Goal: Task Accomplishment & Management: Manage account settings

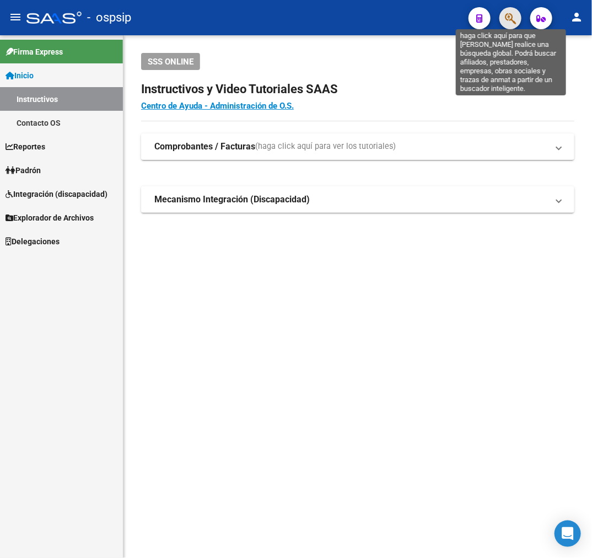
click at [513, 21] on icon "button" at bounding box center [510, 18] width 11 height 13
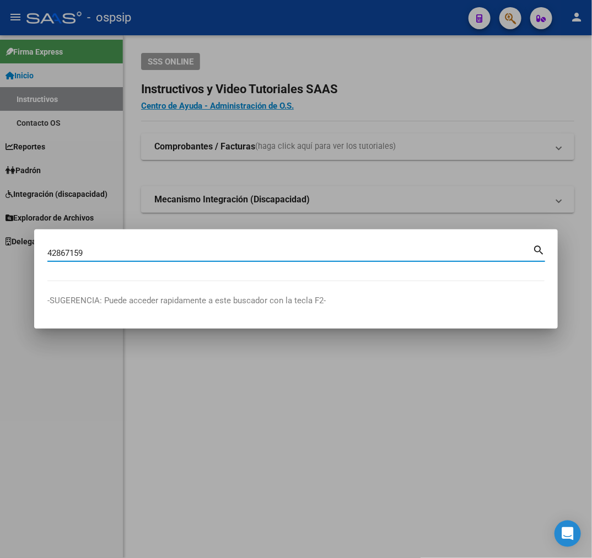
type input "42867159"
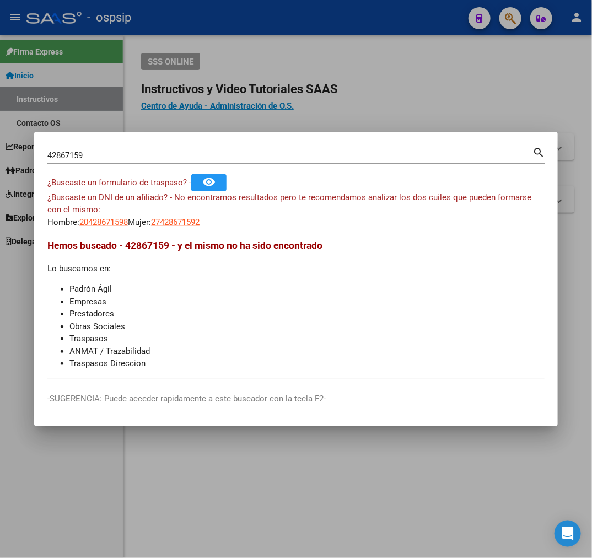
click at [116, 227] on app-link-go-to "20428671598" at bounding box center [103, 222] width 48 height 13
click at [100, 223] on span "20428671598" at bounding box center [103, 222] width 48 height 10
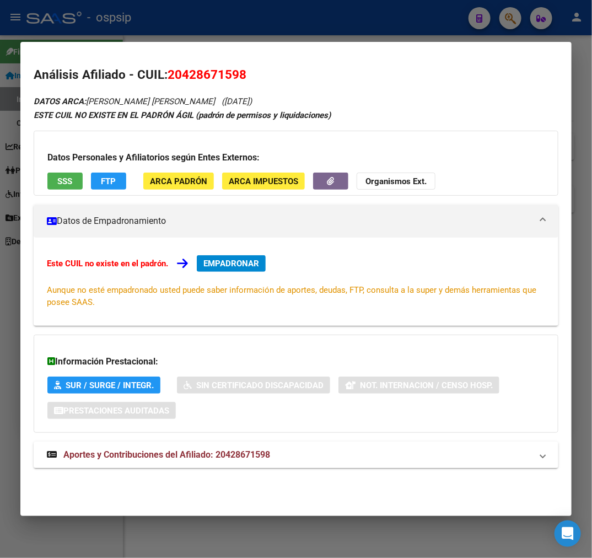
click at [449, 347] on div "Información Prestacional: SUR / SURGE / INTEGR. Sin Certificado Discapacidad No…" at bounding box center [296, 383] width 525 height 98
click at [312, 461] on mat-panel-title "Aportes y Contribuciones del Afiliado: 20428671598" at bounding box center [289, 454] width 485 height 13
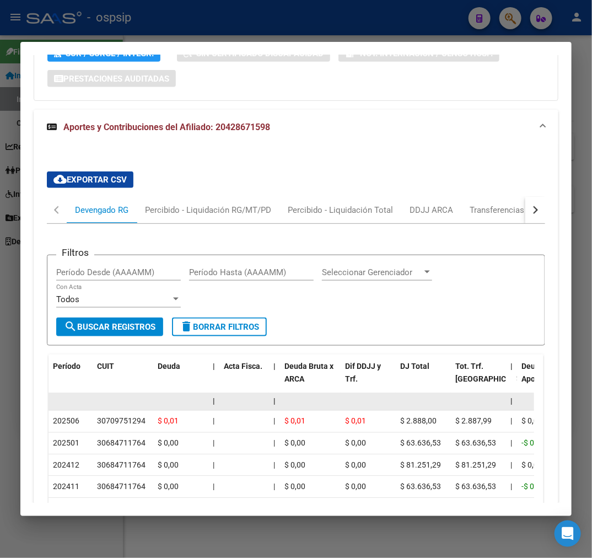
scroll to position [428, 0]
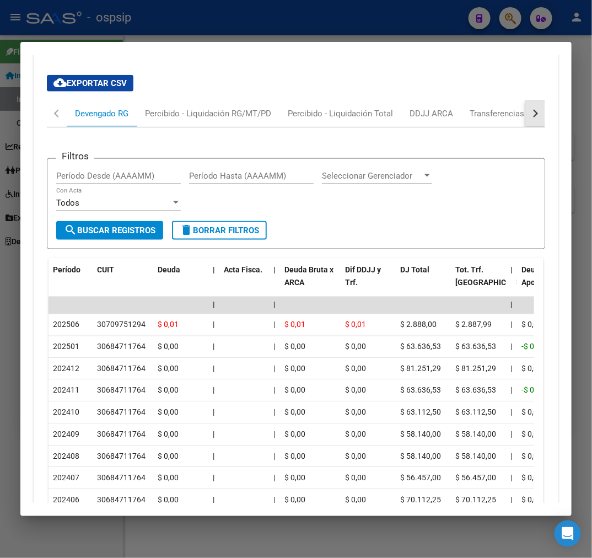
click at [530, 114] on button "button" at bounding box center [535, 113] width 20 height 26
click at [488, 111] on div "ARCA Relaciones Laborales" at bounding box center [459, 113] width 103 height 12
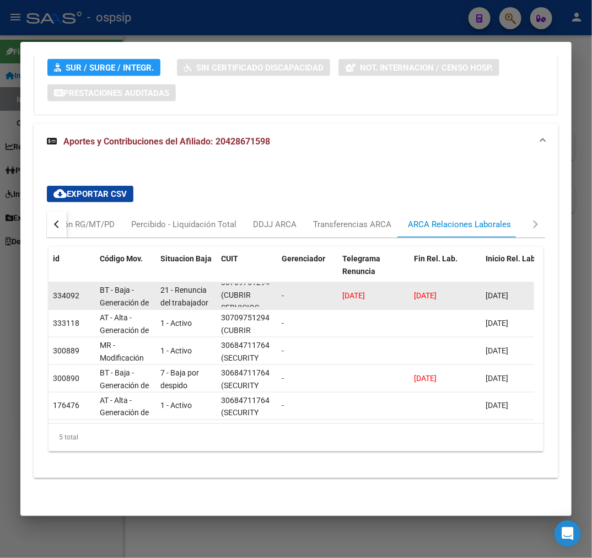
scroll to position [0, 0]
click at [273, 284] on datatable-body-cell "30709751294 (CUBRIR SERVICIOS EMPRESARIOS S.A.)" at bounding box center [247, 295] width 61 height 27
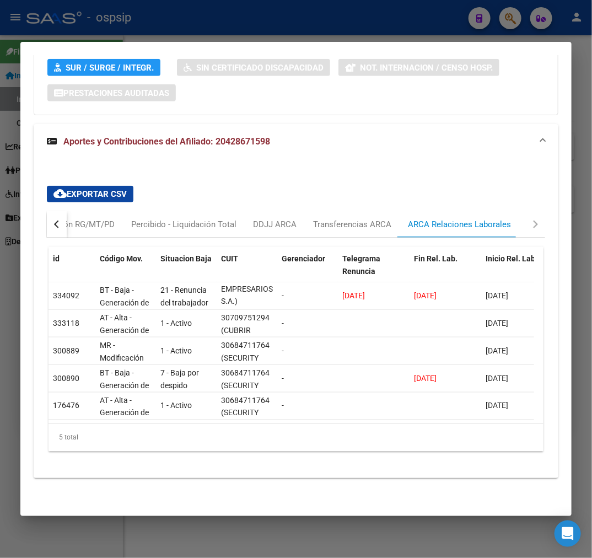
click at [261, 19] on div at bounding box center [296, 279] width 592 height 558
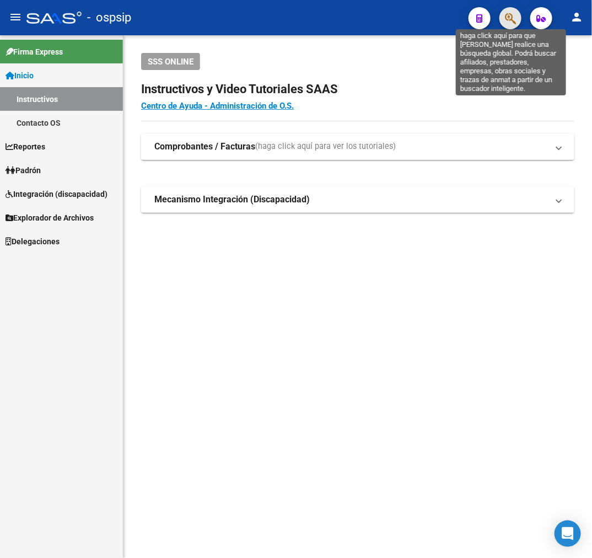
click at [512, 19] on icon "button" at bounding box center [510, 18] width 11 height 13
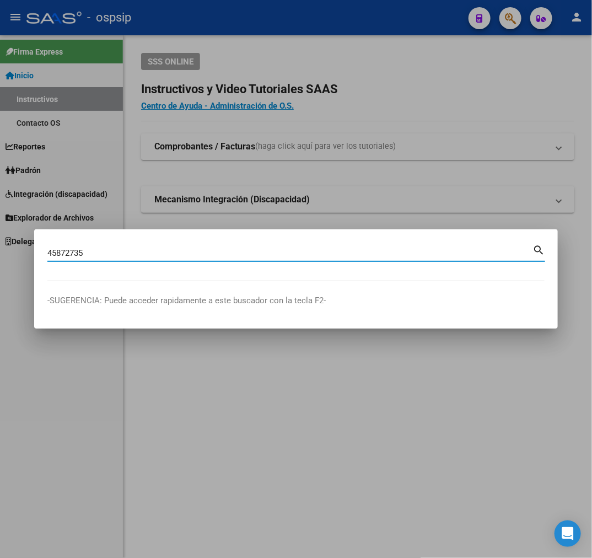
type input "45872735"
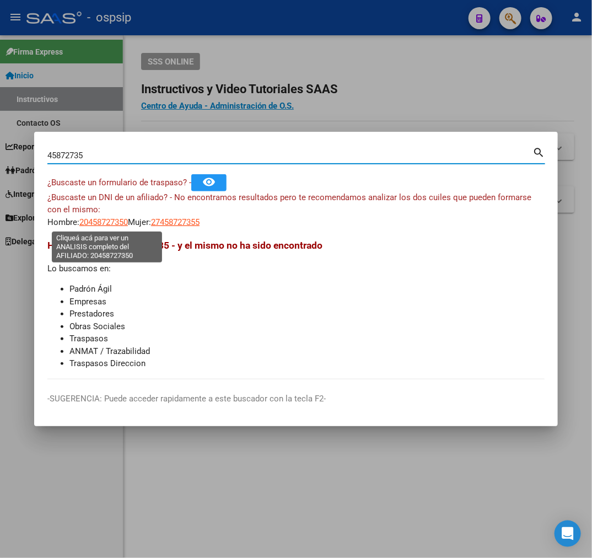
click at [117, 219] on span "20458727350" at bounding box center [103, 222] width 48 height 10
type textarea "20458727350"
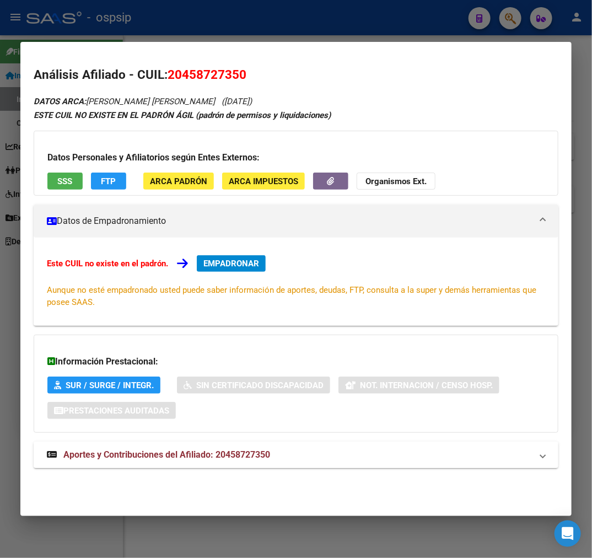
click at [253, 462] on mat-expansion-panel-header "Aportes y Contribuciones del Afiliado: 20458727350" at bounding box center [296, 454] width 525 height 26
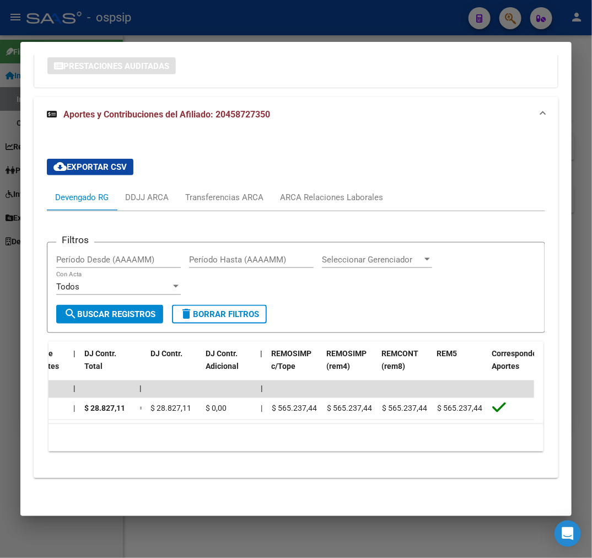
scroll to position [0, 0]
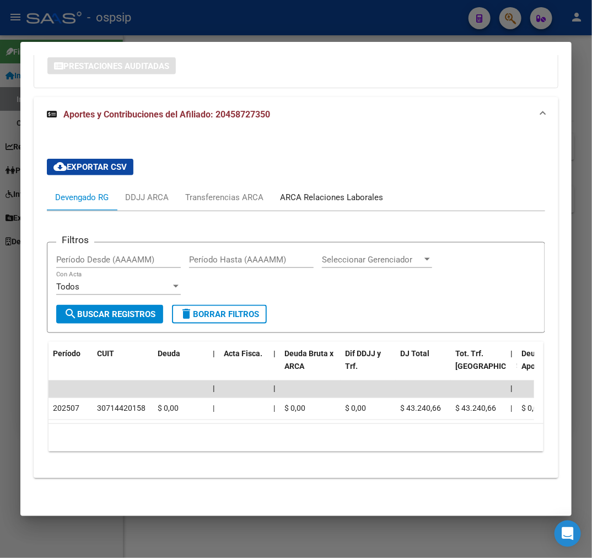
click at [315, 184] on div "ARCA Relaciones Laborales" at bounding box center [332, 197] width 120 height 26
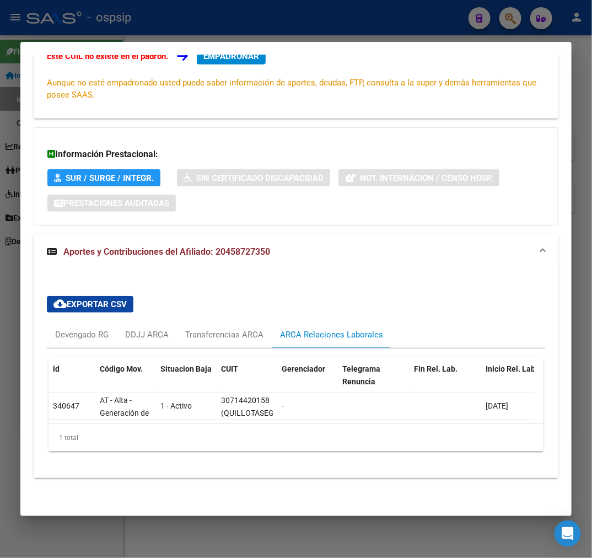
scroll to position [217, 0]
drag, startPoint x: 387, startPoint y: 24, endPoint x: 377, endPoint y: 28, distance: 10.6
click at [387, 24] on div at bounding box center [296, 279] width 592 height 558
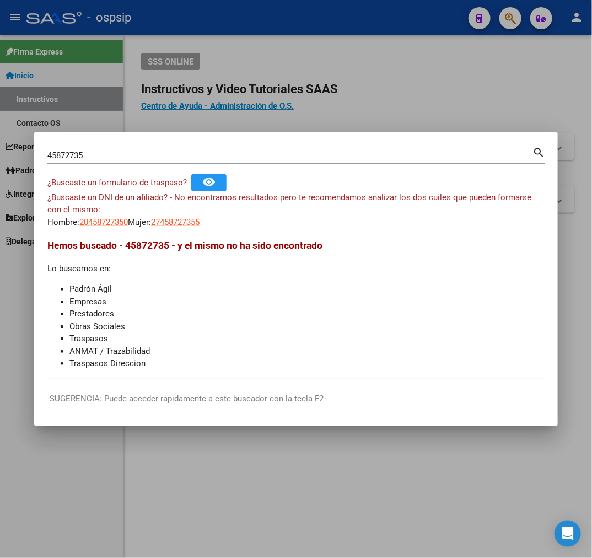
click at [390, 87] on div at bounding box center [296, 279] width 592 height 558
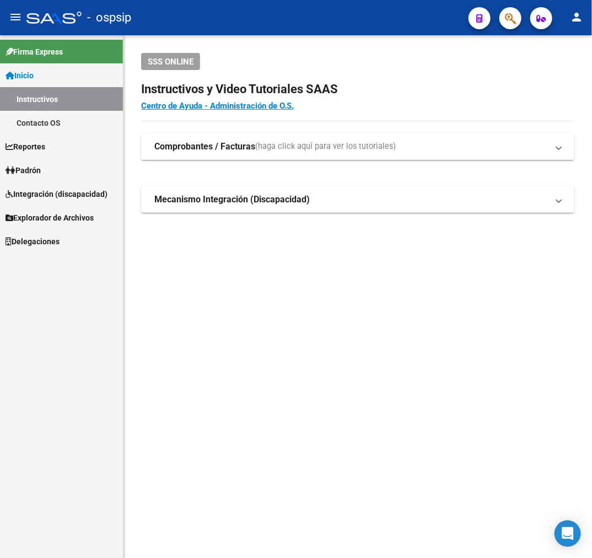
click at [441, 81] on h2 "Instructivos y Video Tutoriales SAAS" at bounding box center [357, 89] width 433 height 21
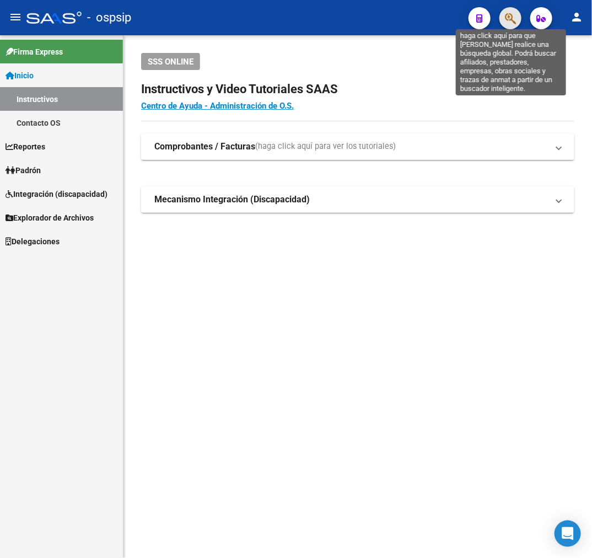
click at [509, 15] on icon "button" at bounding box center [510, 18] width 11 height 13
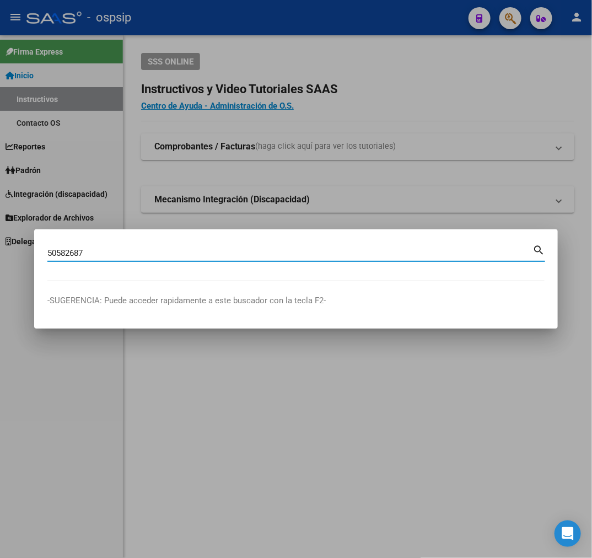
type input "50582687"
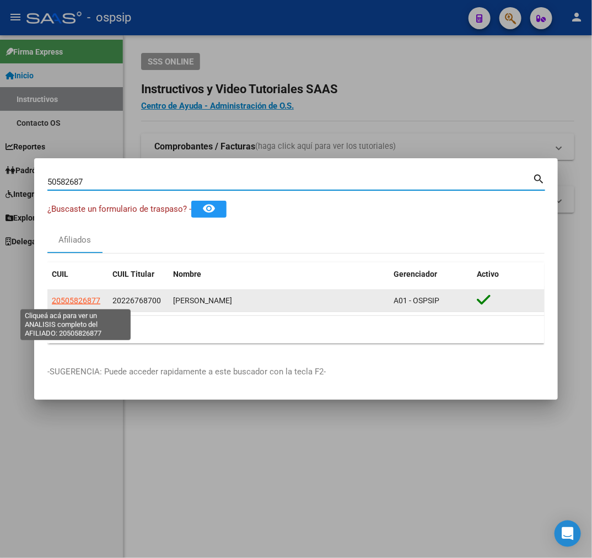
click at [67, 300] on span "20505826877" at bounding box center [76, 300] width 48 height 9
type textarea "20505826877"
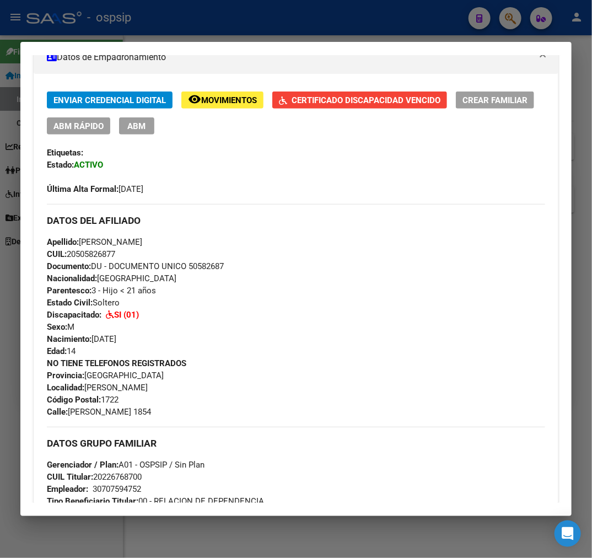
scroll to position [184, 0]
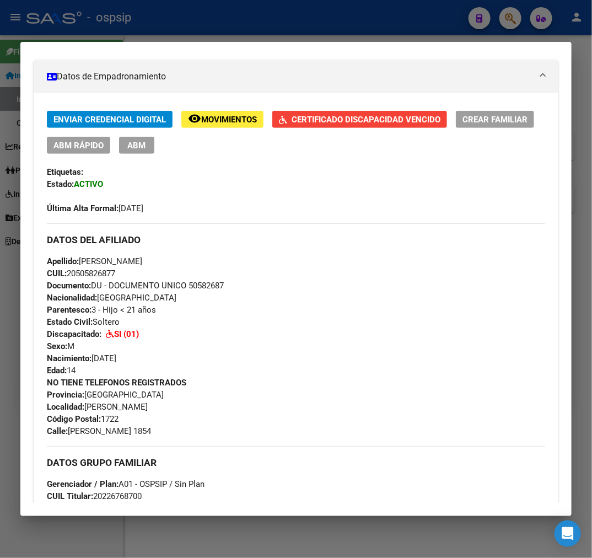
click at [322, 117] on span "Certificado Discapacidad Vencido" at bounding box center [366, 120] width 149 height 10
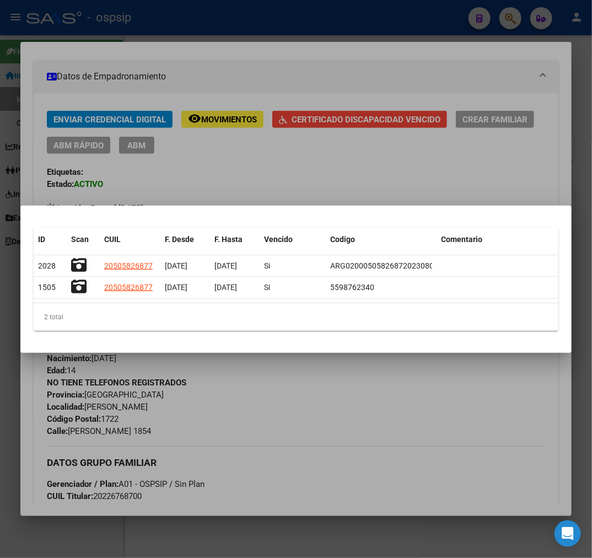
click at [128, 25] on div at bounding box center [296, 279] width 592 height 558
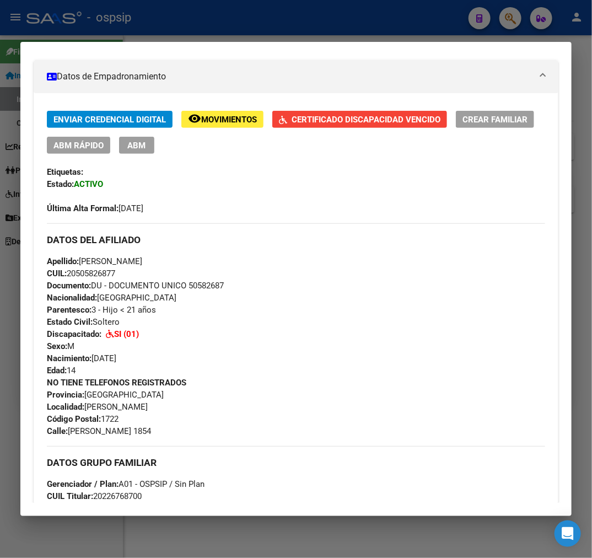
click at [128, 25] on div at bounding box center [296, 279] width 592 height 558
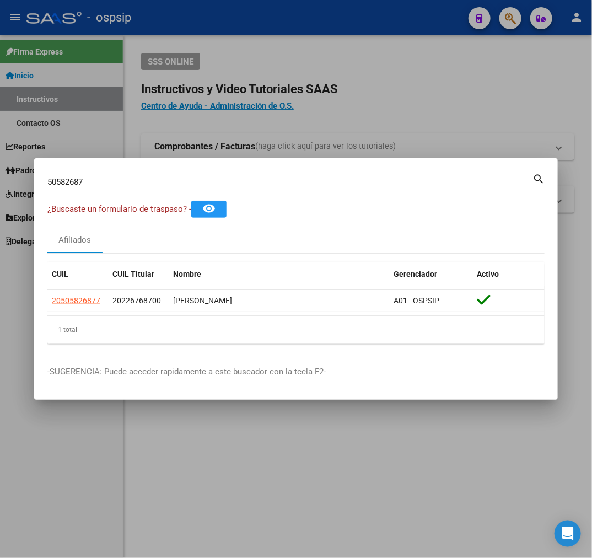
drag, startPoint x: 365, startPoint y: 94, endPoint x: 458, endPoint y: 81, distance: 94.1
click at [393, 91] on div at bounding box center [296, 279] width 592 height 558
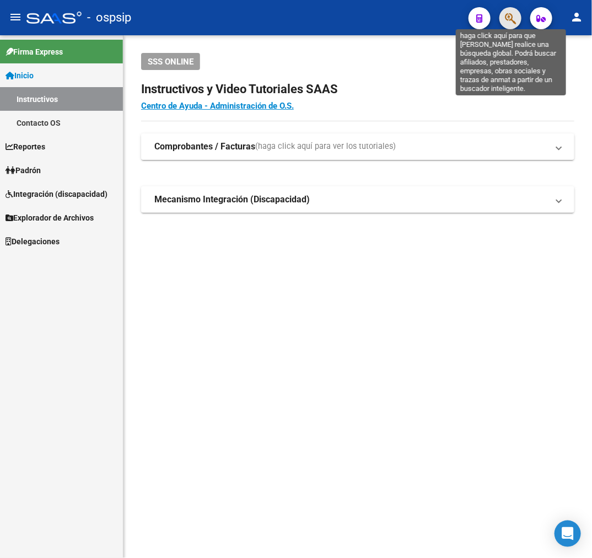
click at [509, 15] on icon "button" at bounding box center [510, 18] width 11 height 13
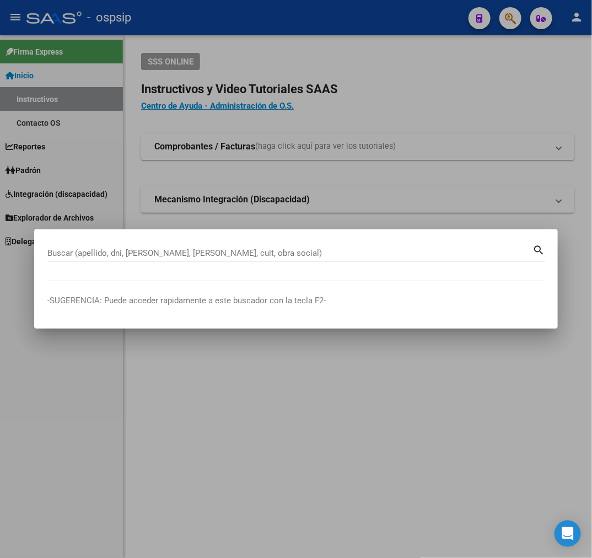
click at [88, 255] on input "Buscar (apellido, dni, [PERSON_NAME], [PERSON_NAME], cuit, obra social)" at bounding box center [289, 253] width 485 height 10
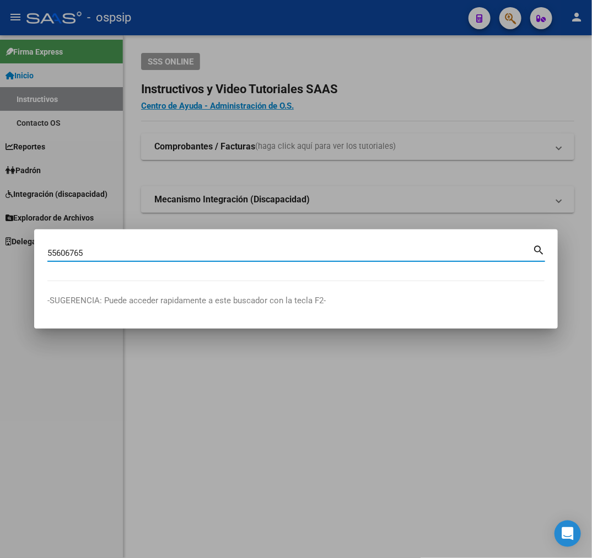
type input "55606765"
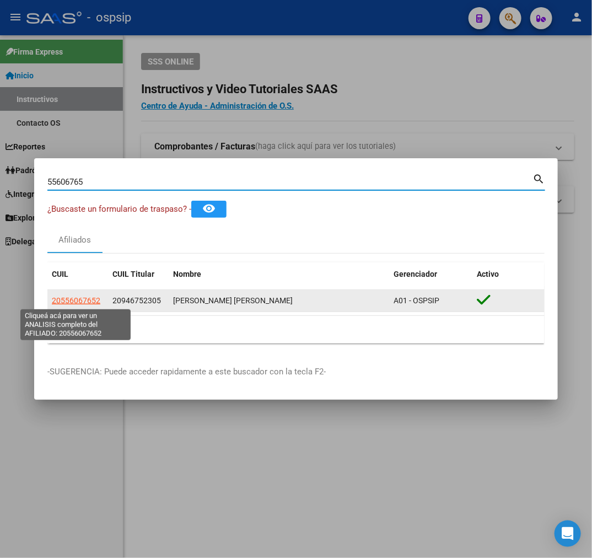
click at [87, 296] on span "20556067652" at bounding box center [76, 300] width 48 height 9
type textarea "20556067652"
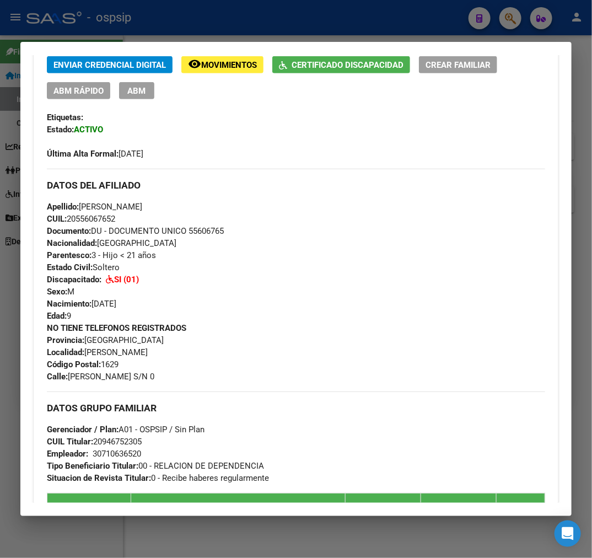
scroll to position [0, 0]
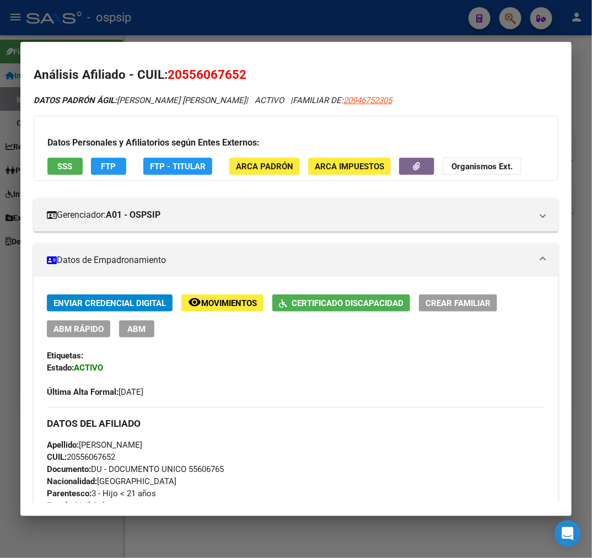
click at [343, 300] on span "Certificado Discapacidad" at bounding box center [348, 303] width 112 height 10
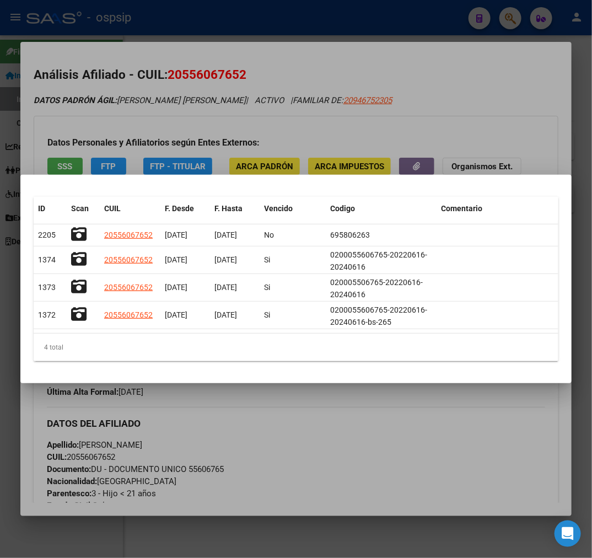
click at [433, 470] on div at bounding box center [296, 279] width 592 height 558
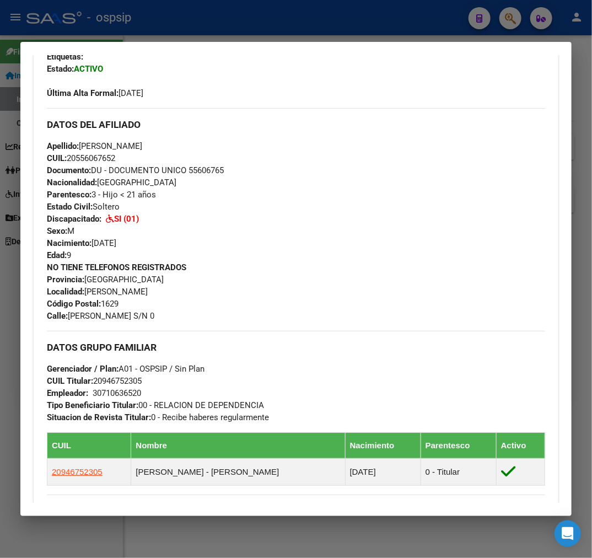
scroll to position [255, 0]
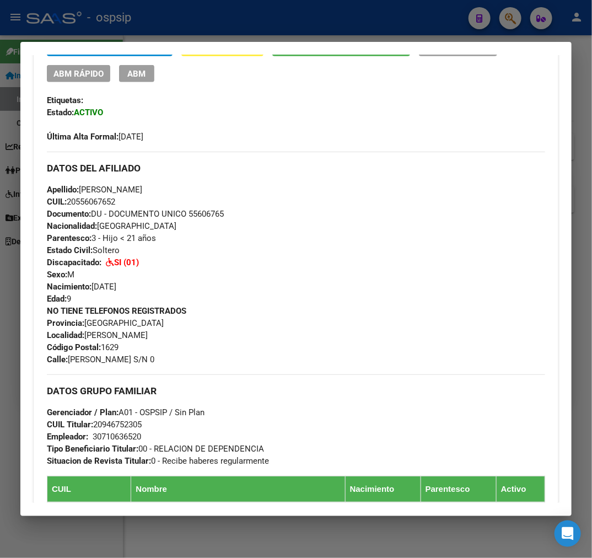
click at [189, 19] on div at bounding box center [296, 279] width 592 height 558
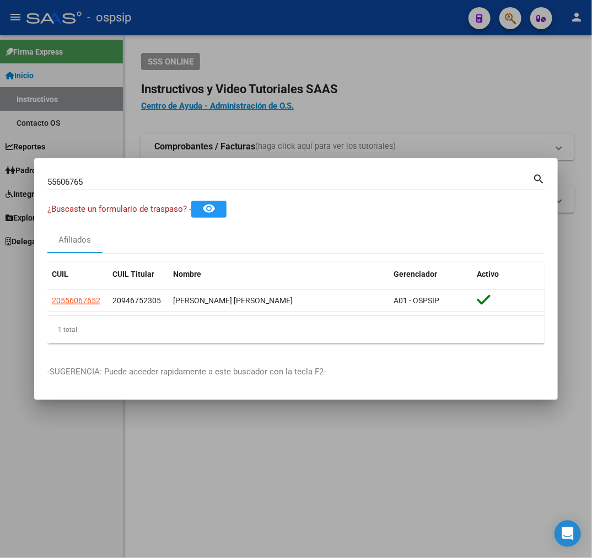
click at [189, 19] on div at bounding box center [296, 279] width 592 height 558
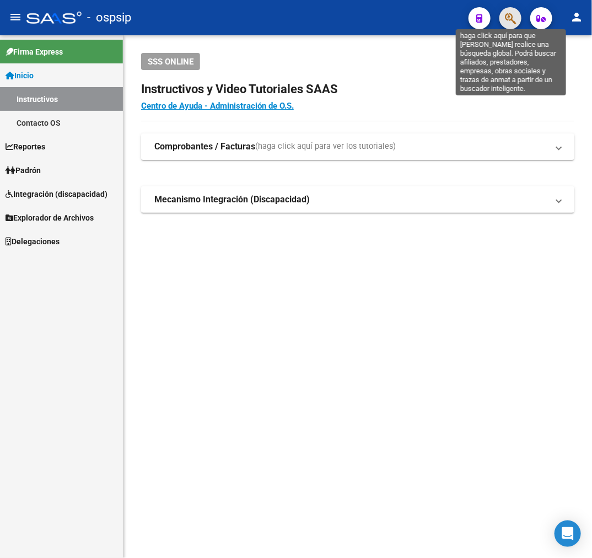
click at [514, 14] on icon "button" at bounding box center [510, 18] width 11 height 13
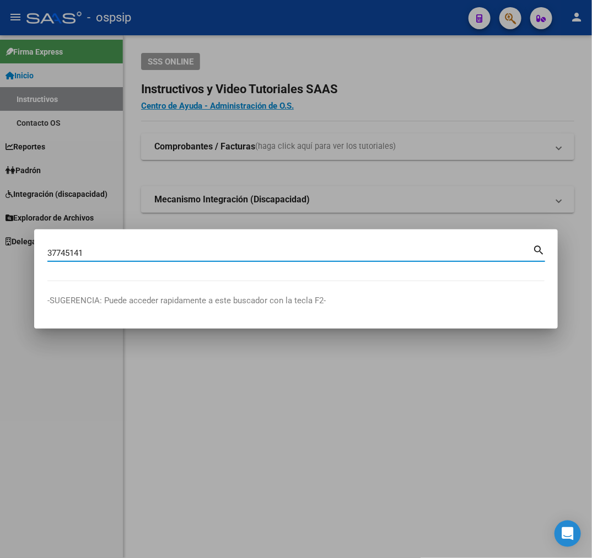
type input "37745141"
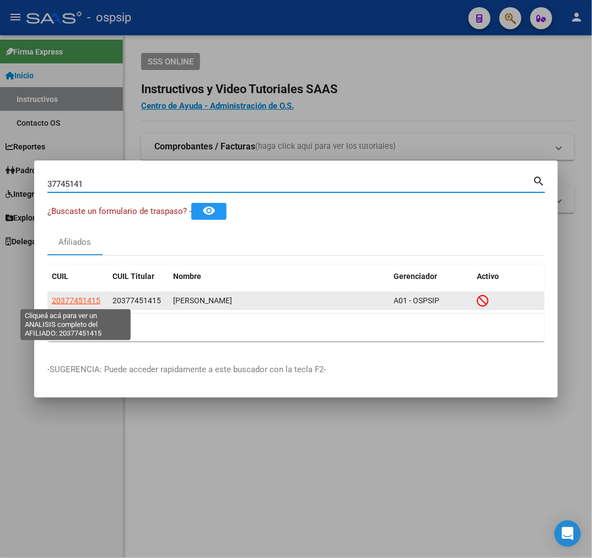
click at [84, 296] on span "20377451415" at bounding box center [76, 300] width 48 height 9
type textarea "20377451415"
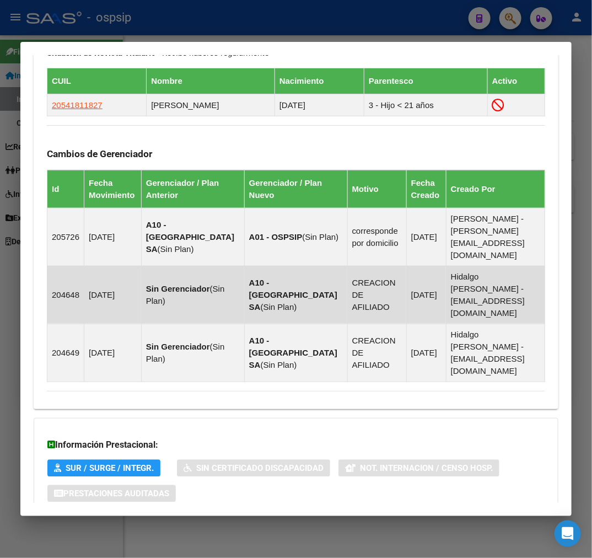
scroll to position [748, 0]
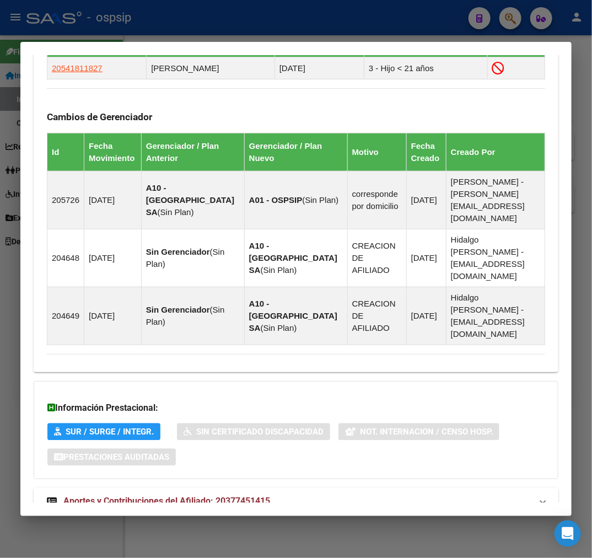
click at [326, 494] on mat-panel-title "Aportes y Contribuciones del Afiliado: 20377451415" at bounding box center [289, 500] width 485 height 13
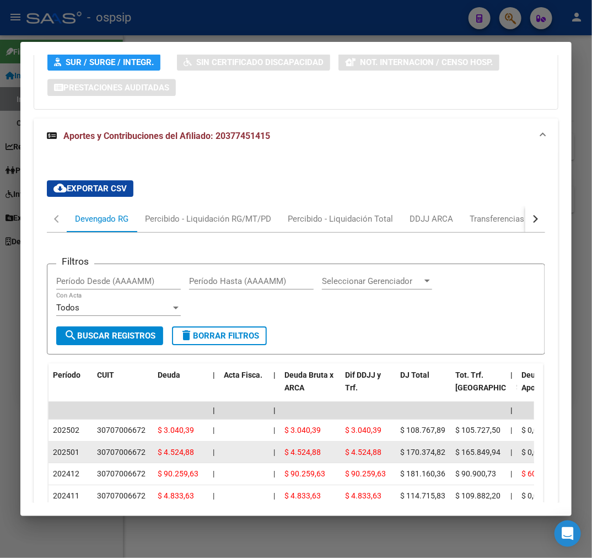
scroll to position [1109, 0]
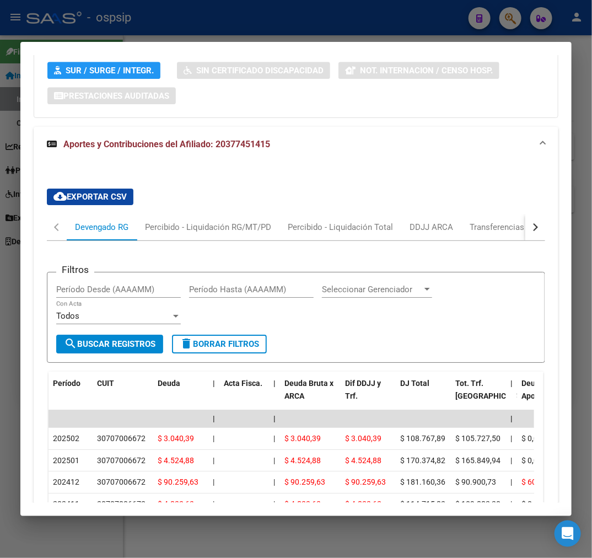
click at [527, 214] on button "button" at bounding box center [535, 227] width 20 height 26
click at [485, 221] on div "ARCA Relaciones Laborales" at bounding box center [459, 227] width 103 height 12
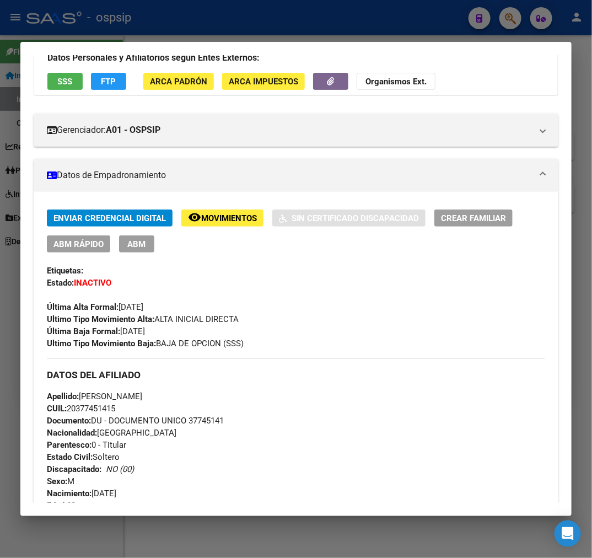
scroll to position [0, 0]
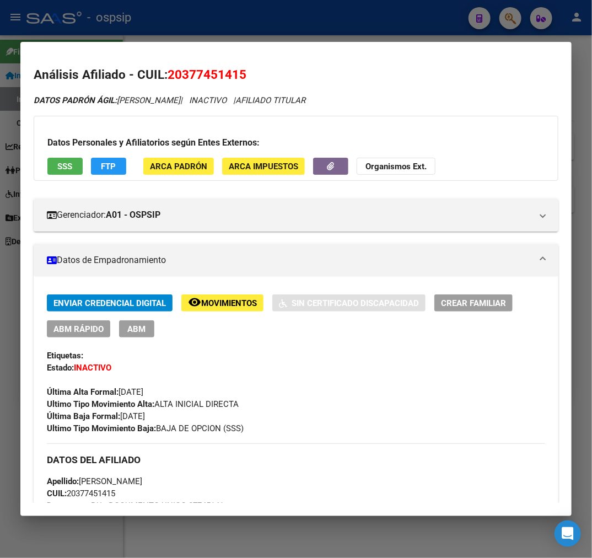
click at [100, 163] on button "FTP" at bounding box center [108, 166] width 35 height 17
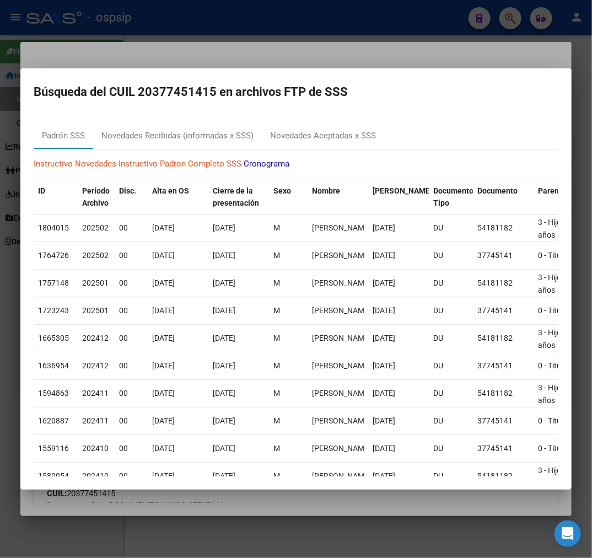
click at [315, 61] on div at bounding box center [296, 279] width 592 height 558
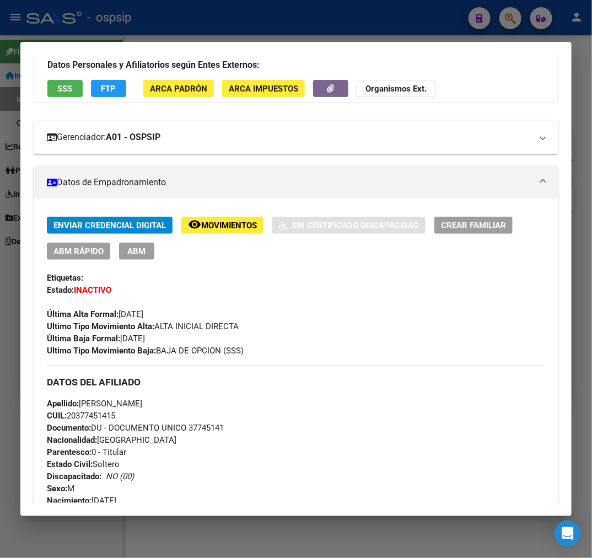
scroll to position [61, 0]
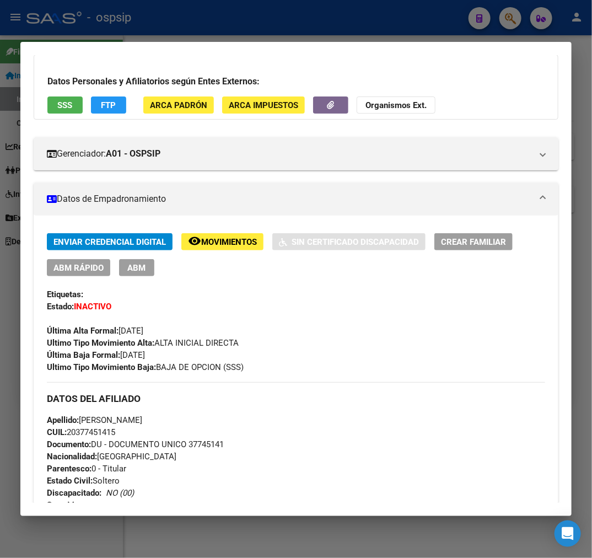
click at [224, 239] on span "Movimientos" at bounding box center [229, 242] width 56 height 10
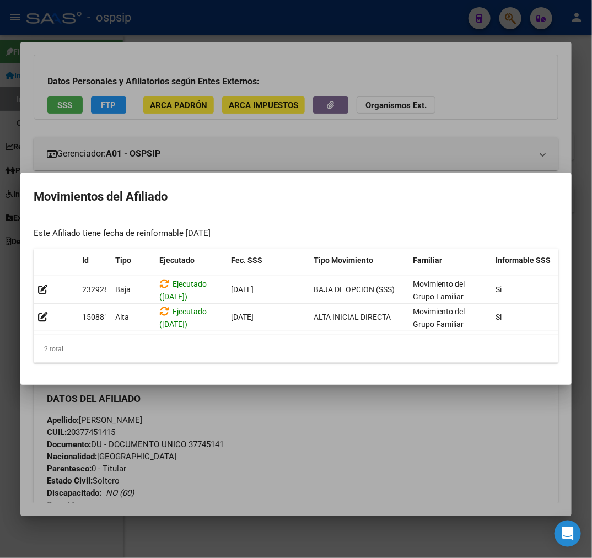
drag, startPoint x: 242, startPoint y: 328, endPoint x: 500, endPoint y: 360, distance: 259.8
click at [557, 358] on div "Id Tipo Ejecutado Fec. SSS Tipo Movimiento Familiar Informable SSS Cargado Usua…" at bounding box center [296, 306] width 525 height 115
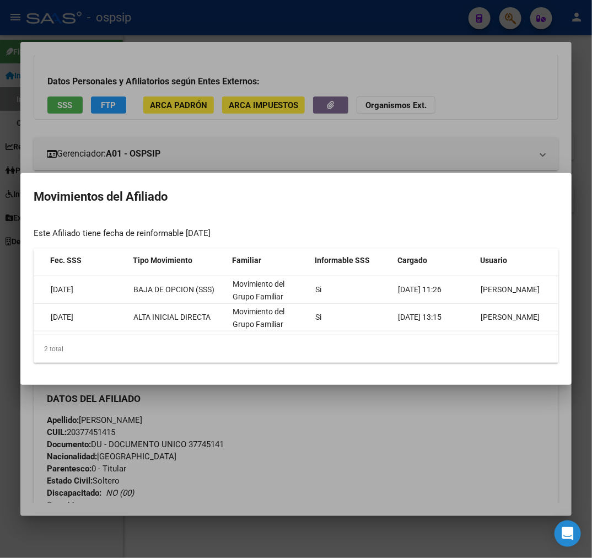
scroll to position [0, 98]
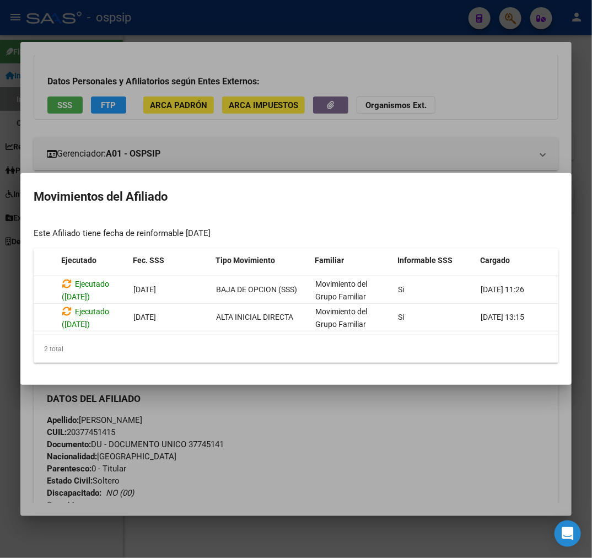
click at [480, 450] on div at bounding box center [296, 279] width 592 height 558
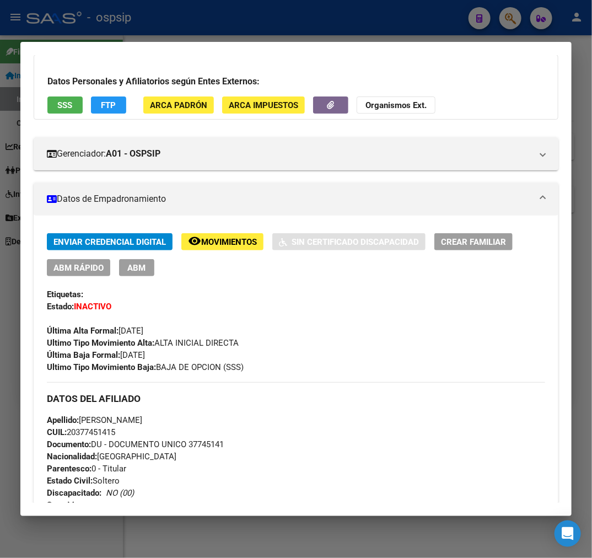
click at [347, 23] on div at bounding box center [296, 279] width 592 height 558
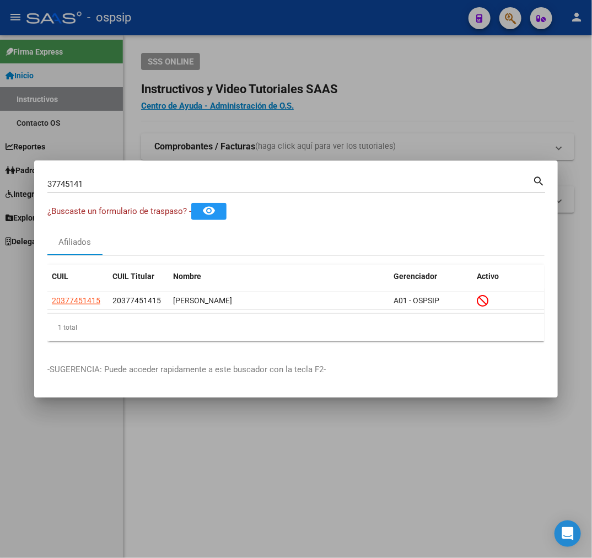
click at [328, 63] on div at bounding box center [296, 279] width 592 height 558
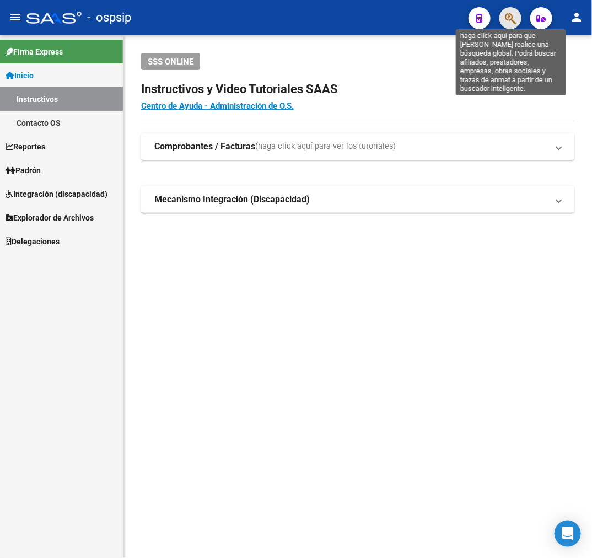
click at [516, 22] on icon "button" at bounding box center [510, 18] width 11 height 13
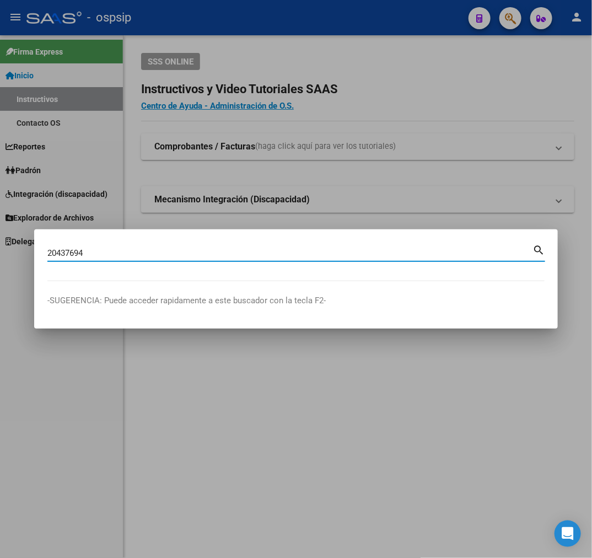
type input "20437694"
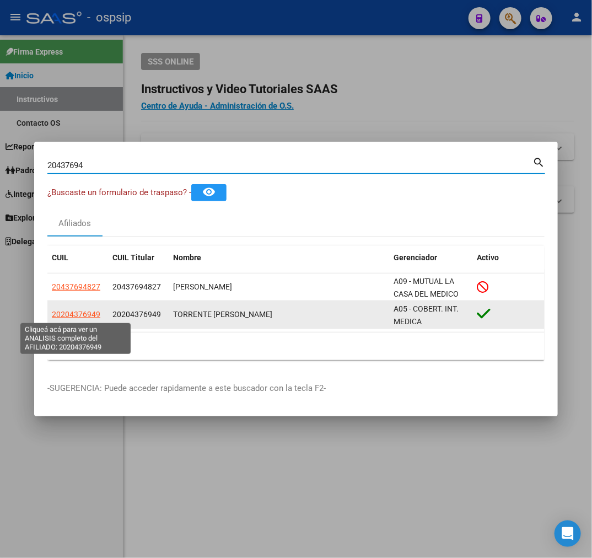
click at [86, 317] on span "20204376949" at bounding box center [76, 314] width 48 height 9
type textarea "20204376949"
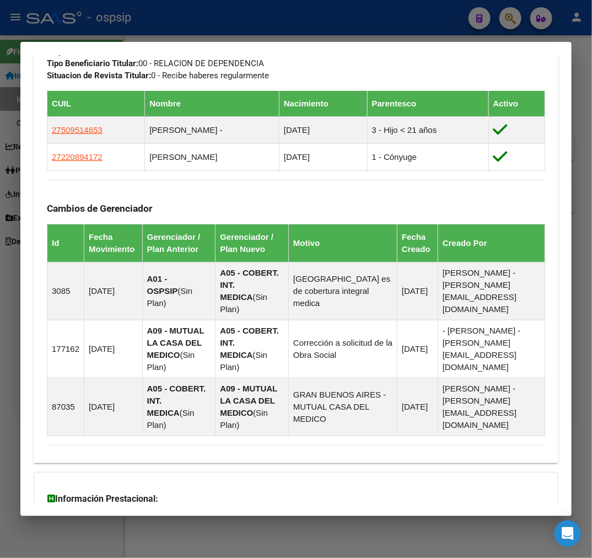
scroll to position [778, 0]
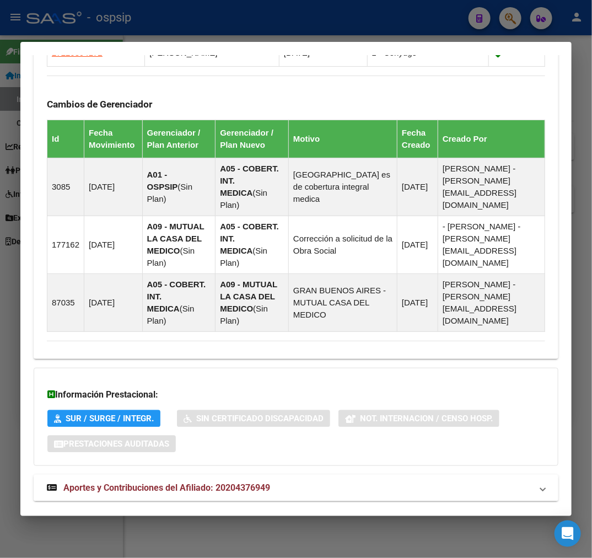
click at [390, 474] on mat-expansion-panel-header "Aportes y Contribuciones del Afiliado: 20204376949" at bounding box center [296, 487] width 525 height 26
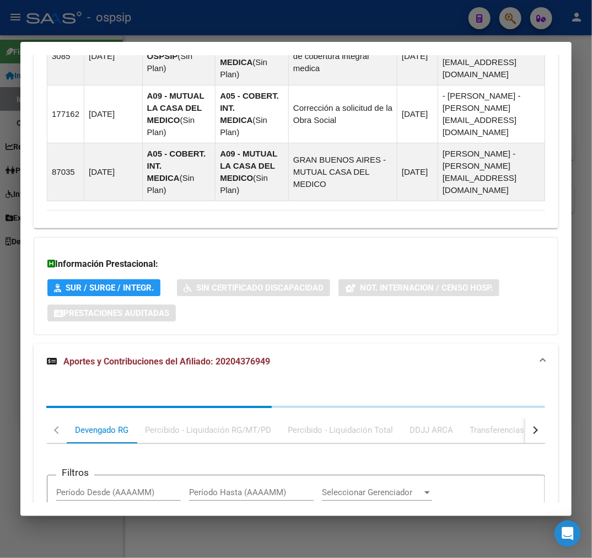
scroll to position [1076, 0]
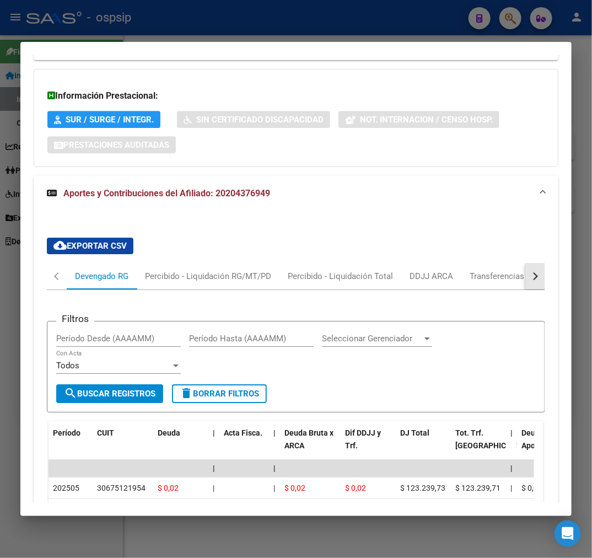
click at [532, 263] on button "button" at bounding box center [535, 276] width 20 height 26
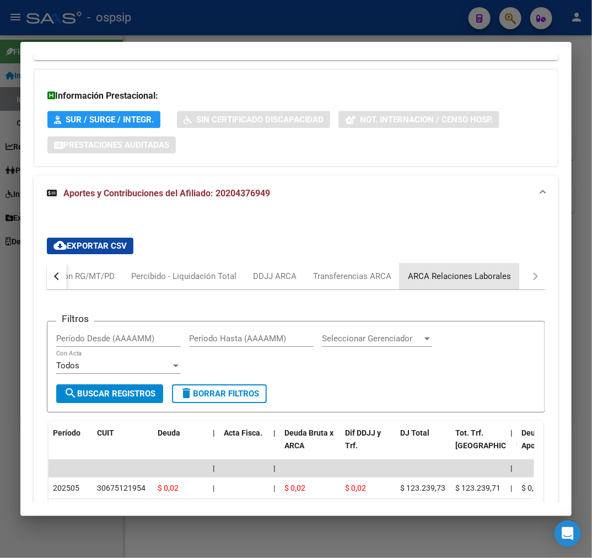
click at [465, 270] on div "ARCA Relaciones Laborales" at bounding box center [459, 276] width 103 height 12
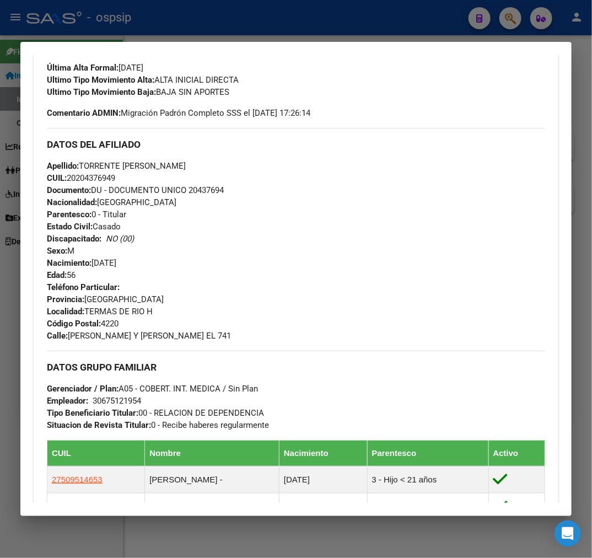
scroll to position [147, 0]
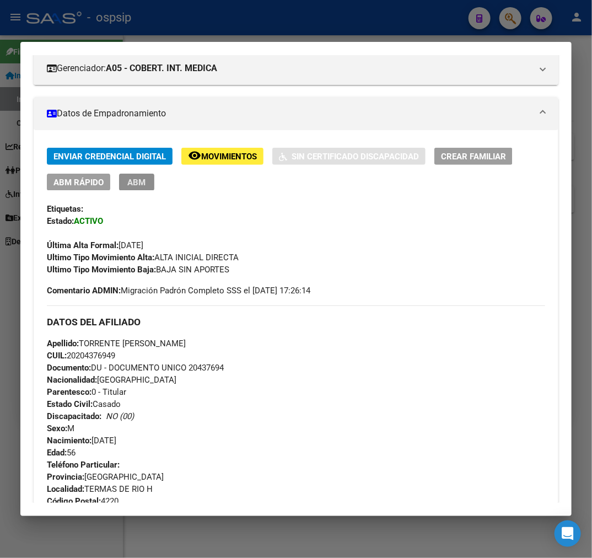
click at [128, 178] on span "ABM" at bounding box center [137, 182] width 18 height 10
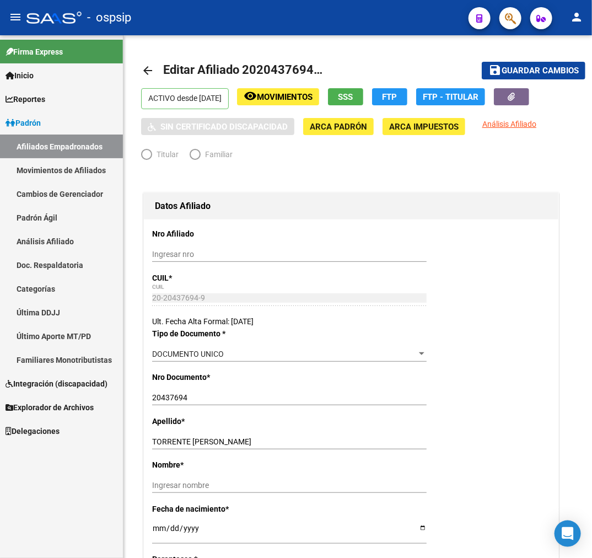
radio input "true"
type input "30-67512195-4"
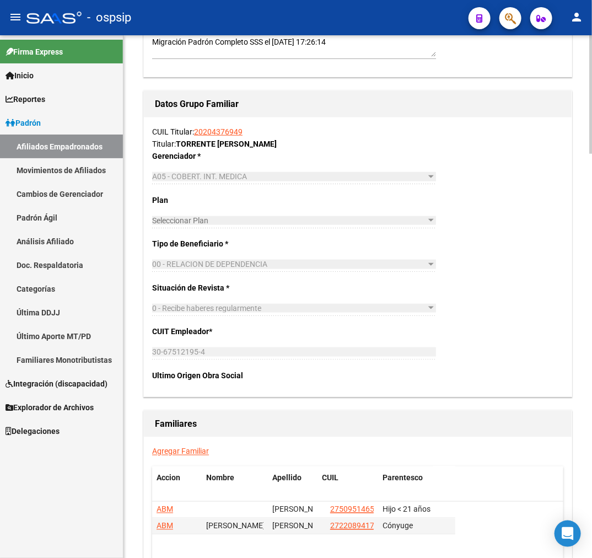
scroll to position [1783, 0]
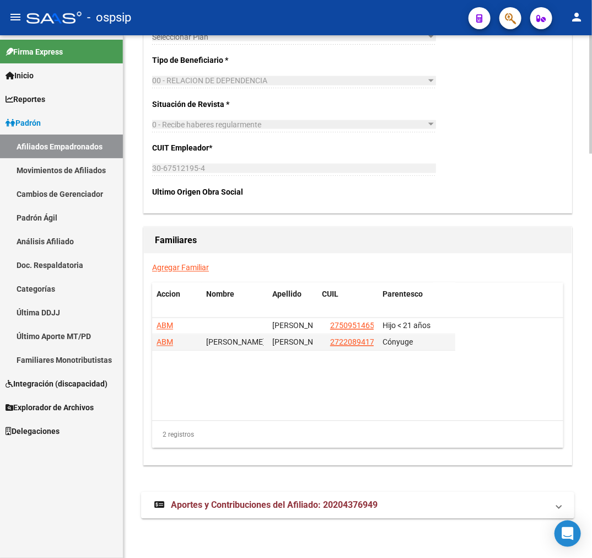
drag, startPoint x: 447, startPoint y: 505, endPoint x: 460, endPoint y: 501, distance: 12.6
click at [447, 504] on mat-panel-title "Aportes y Contribuciones del Afiliado: 20204376949" at bounding box center [350, 505] width 393 height 12
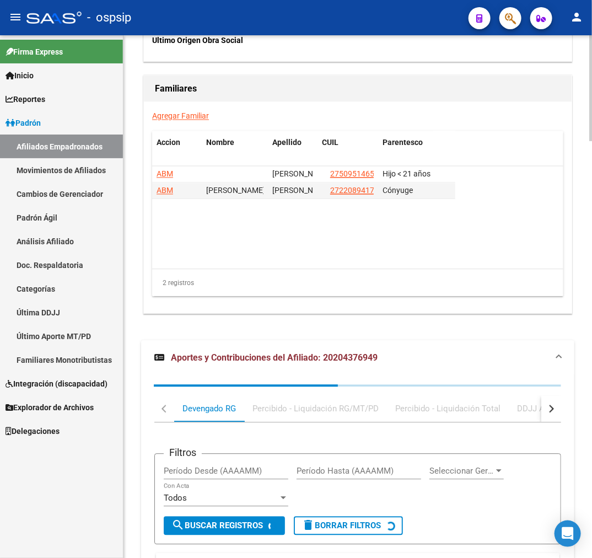
scroll to position [2055, 0]
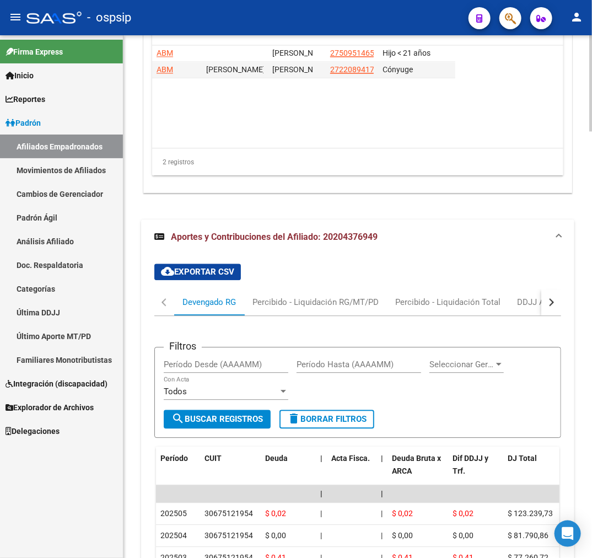
click at [557, 306] on button "button" at bounding box center [551, 302] width 20 height 26
click at [425, 299] on div "ARCA Relaciones Laborales" at bounding box center [485, 302] width 120 height 26
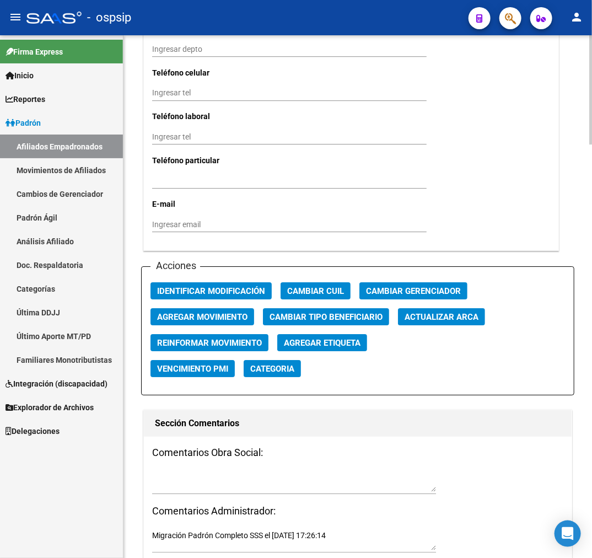
scroll to position [942, 0]
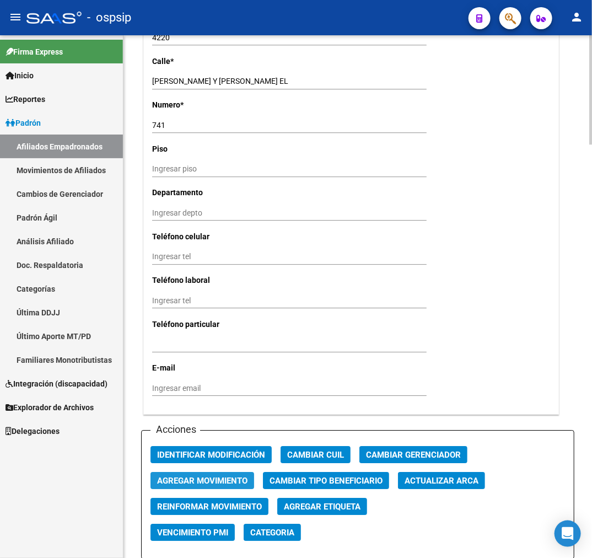
click at [217, 483] on span "Agregar Movimiento" at bounding box center [202, 481] width 90 height 10
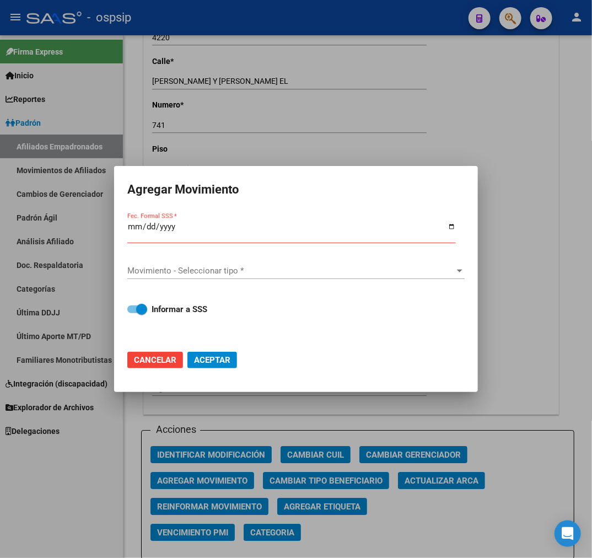
click at [449, 530] on div at bounding box center [296, 279] width 592 height 558
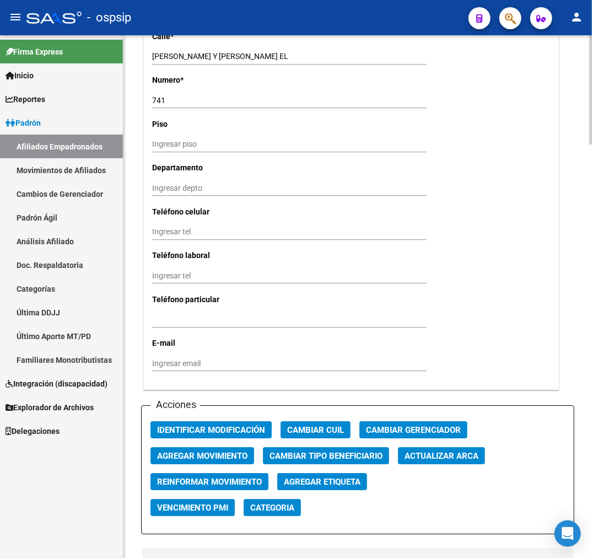
scroll to position [1065, 0]
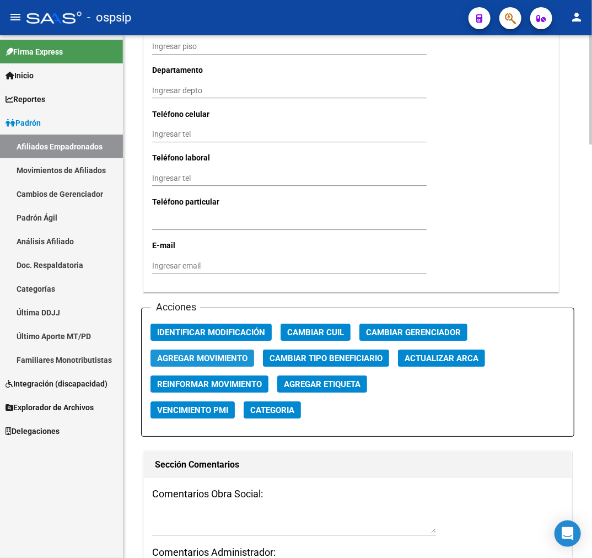
click at [188, 354] on span "Agregar Movimiento" at bounding box center [202, 358] width 90 height 10
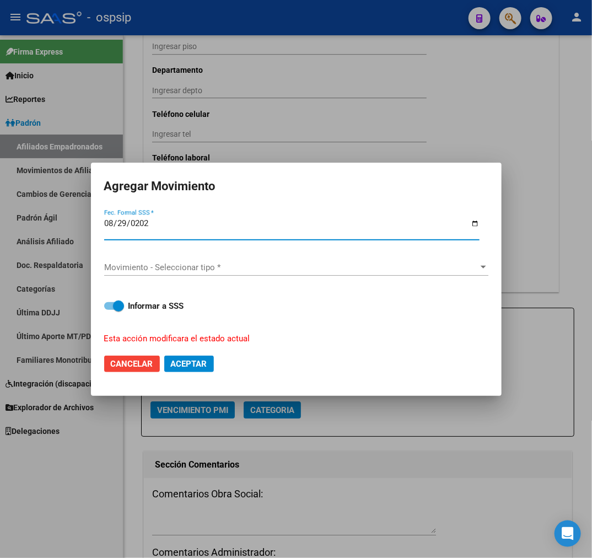
type input "[DATE]"
click at [195, 260] on div "Movimiento - Seleccionar tipo * Movimiento - Seleccionar tipo *" at bounding box center [296, 267] width 384 height 17
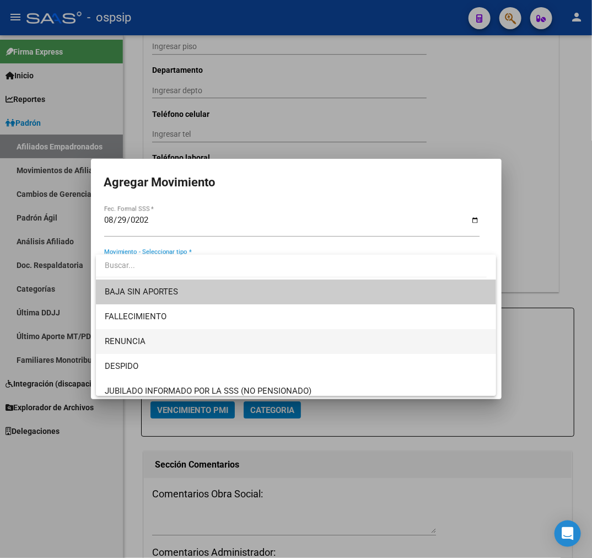
click at [211, 336] on span "RENUNCIA" at bounding box center [296, 341] width 382 height 25
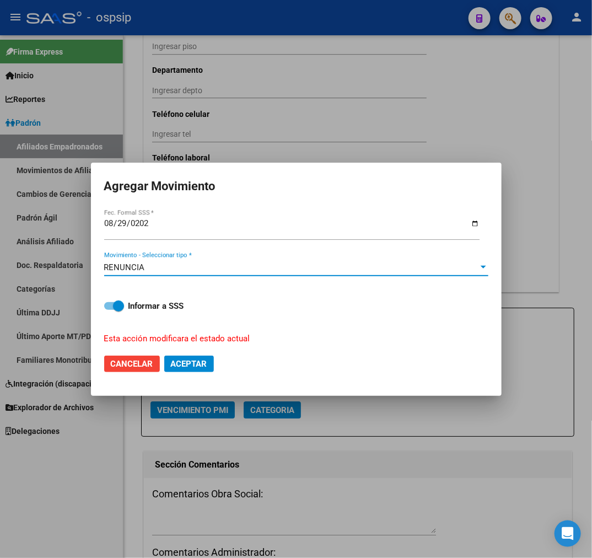
click at [179, 362] on span "Aceptar" at bounding box center [189, 364] width 36 height 10
checkbox input "false"
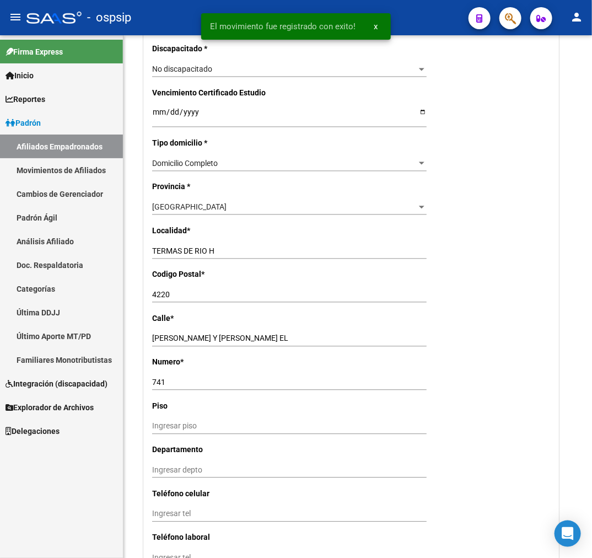
scroll to position [0, 0]
